Goal: Task Accomplishment & Management: Manage account settings

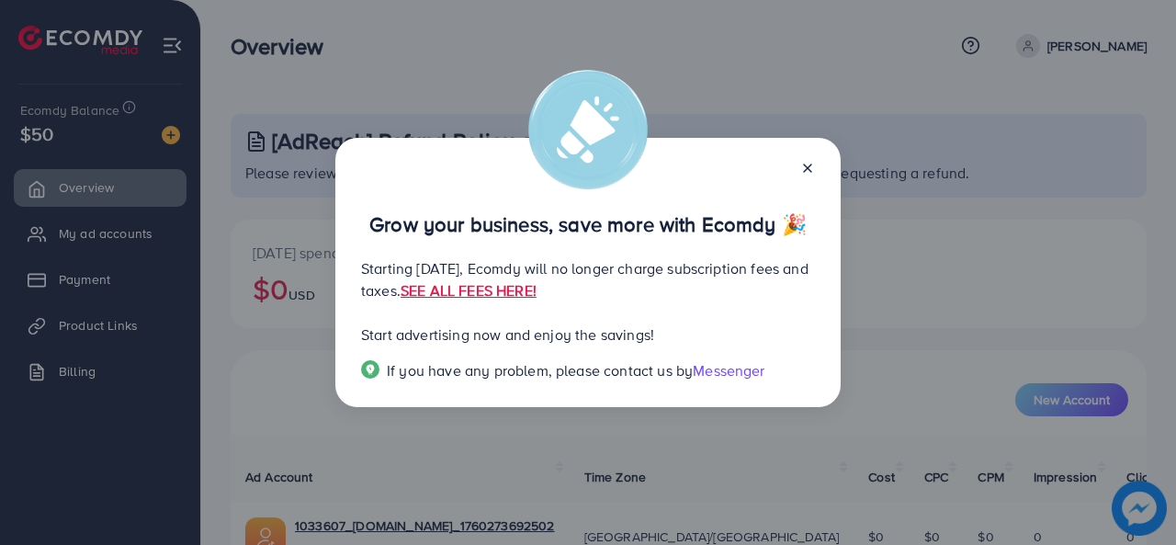
click at [807, 168] on line at bounding box center [807, 168] width 7 height 7
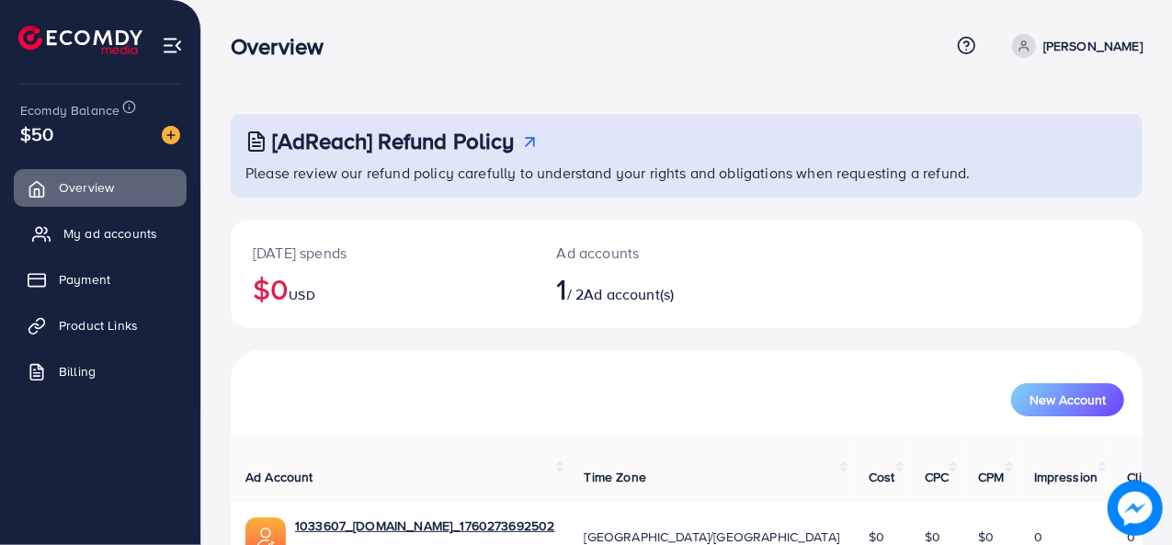
click at [89, 229] on span "My ad accounts" at bounding box center [110, 233] width 94 height 18
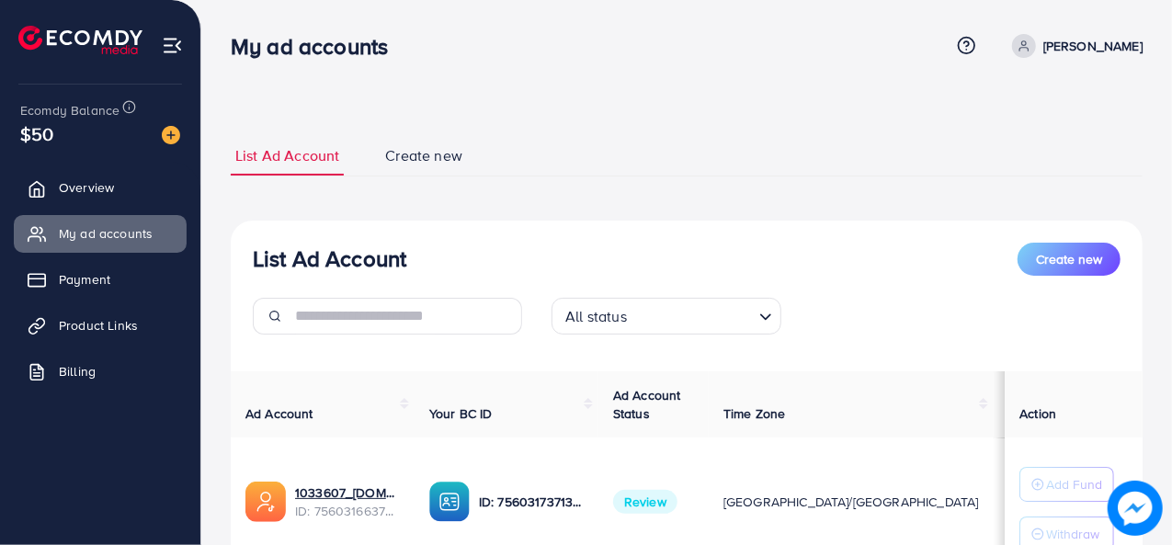
click at [419, 157] on span "Create new" at bounding box center [423, 155] width 77 height 21
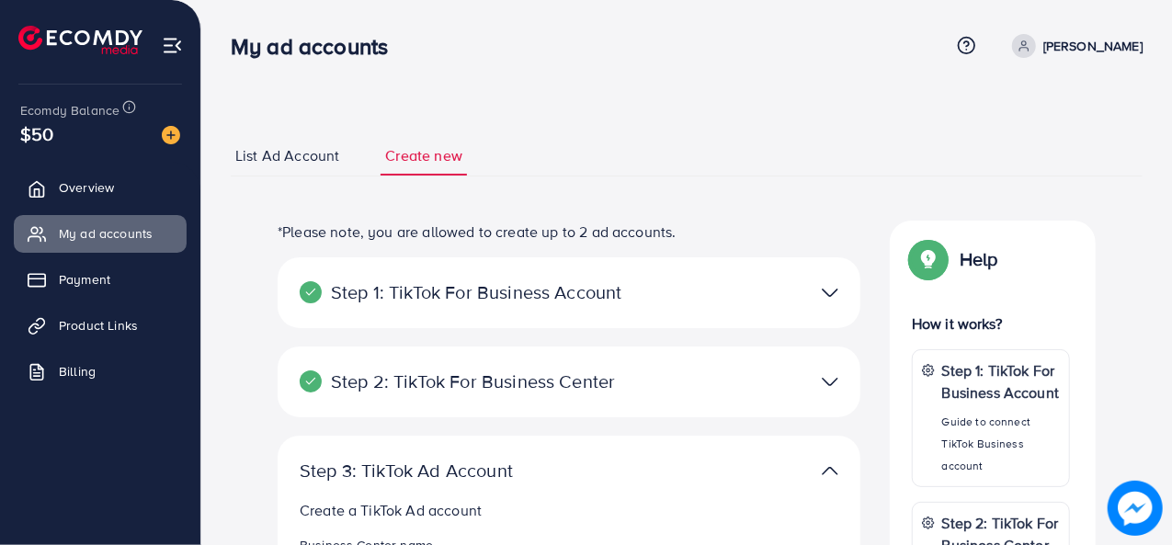
click at [256, 145] on span "List Ad Account" at bounding box center [287, 155] width 104 height 21
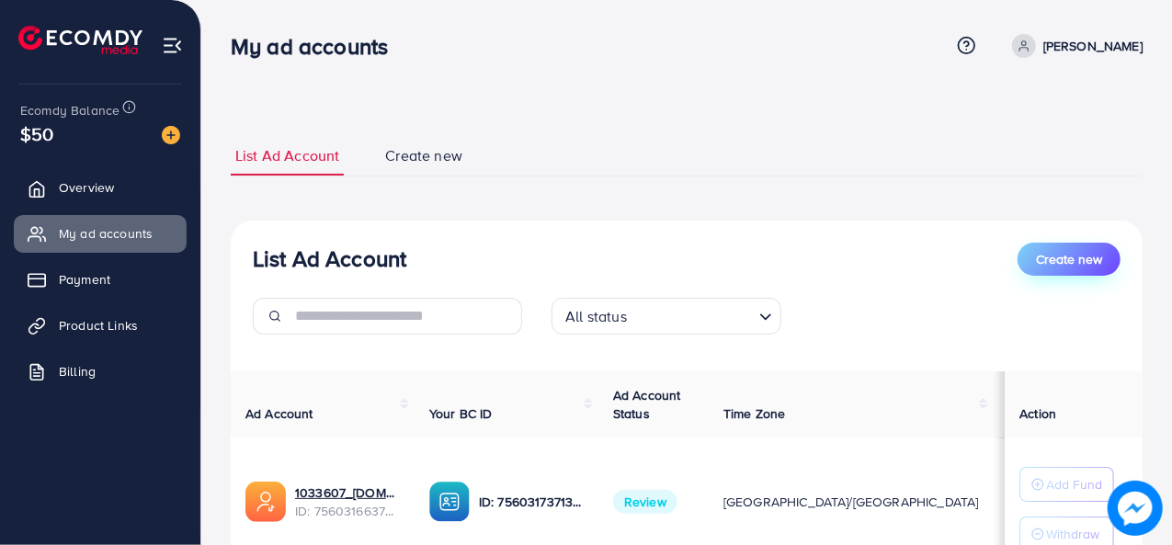
click at [1064, 266] on span "Create new" at bounding box center [1069, 259] width 66 height 18
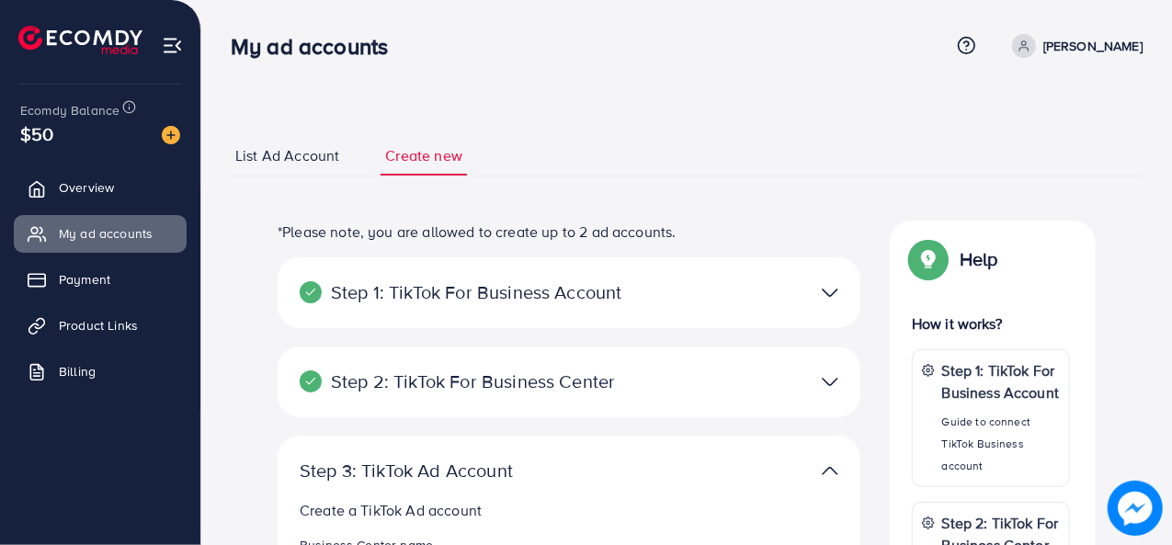
click at [117, 32] on img at bounding box center [80, 40] width 124 height 28
